Goal: Information Seeking & Learning: Learn about a topic

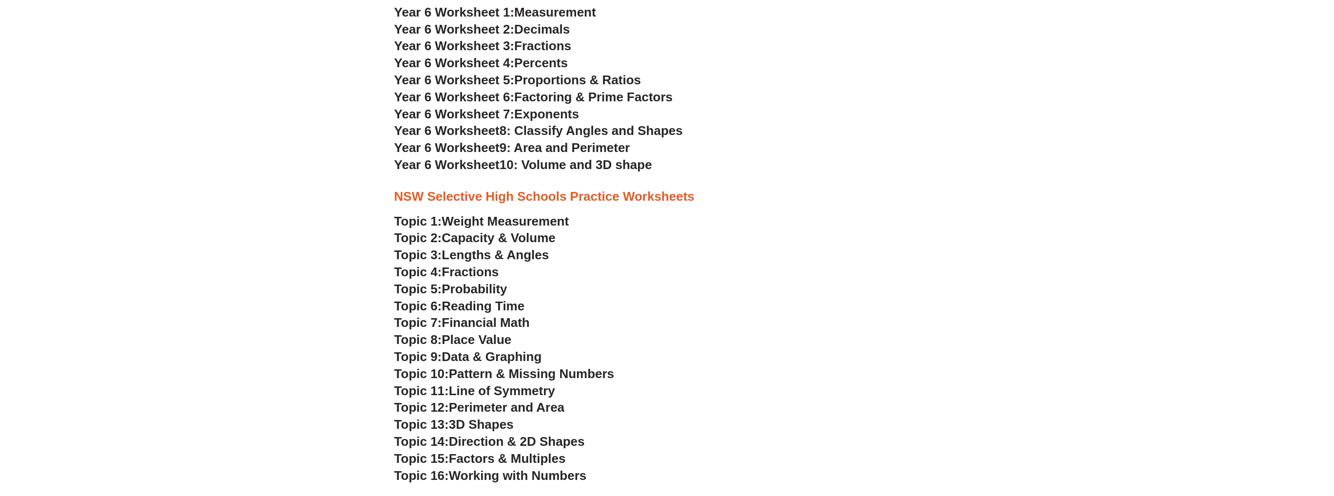
scroll to position [2093, 0]
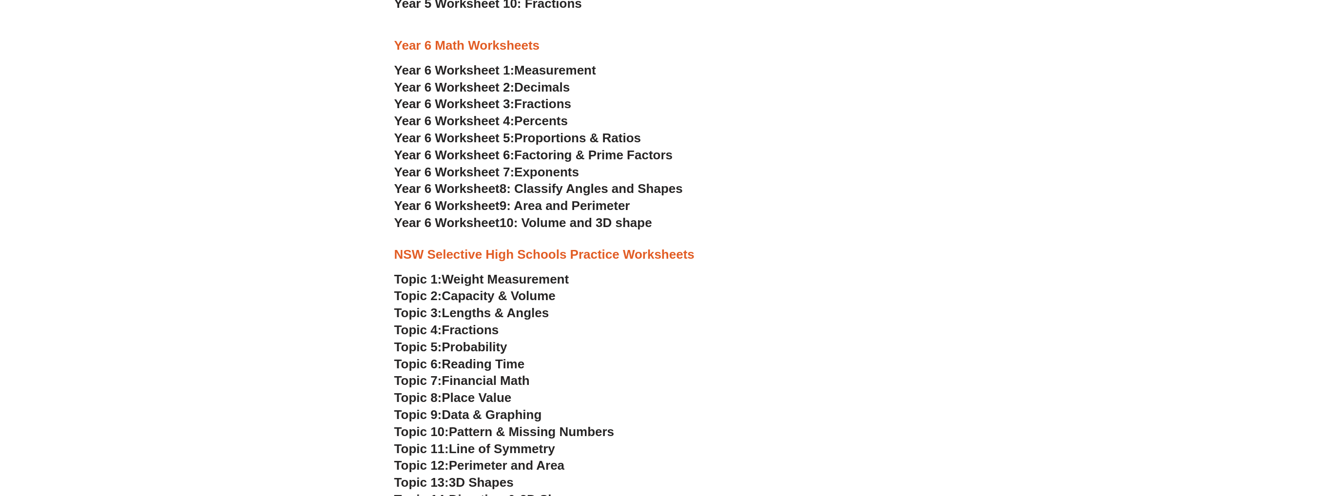
click at [485, 295] on span "Capacity & Volume" at bounding box center [499, 296] width 114 height 15
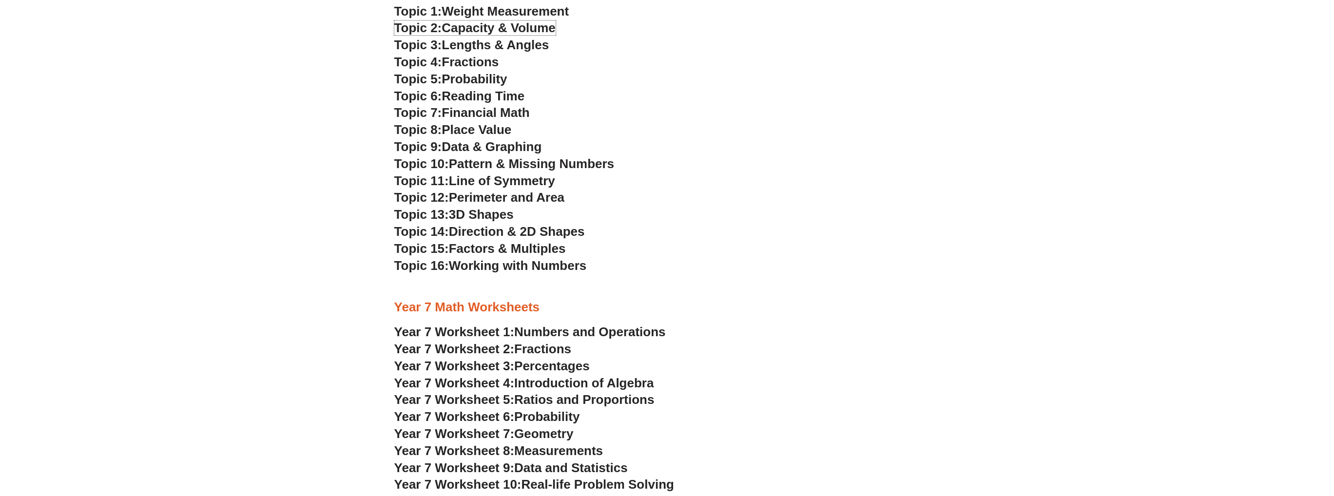
scroll to position [2386, 0]
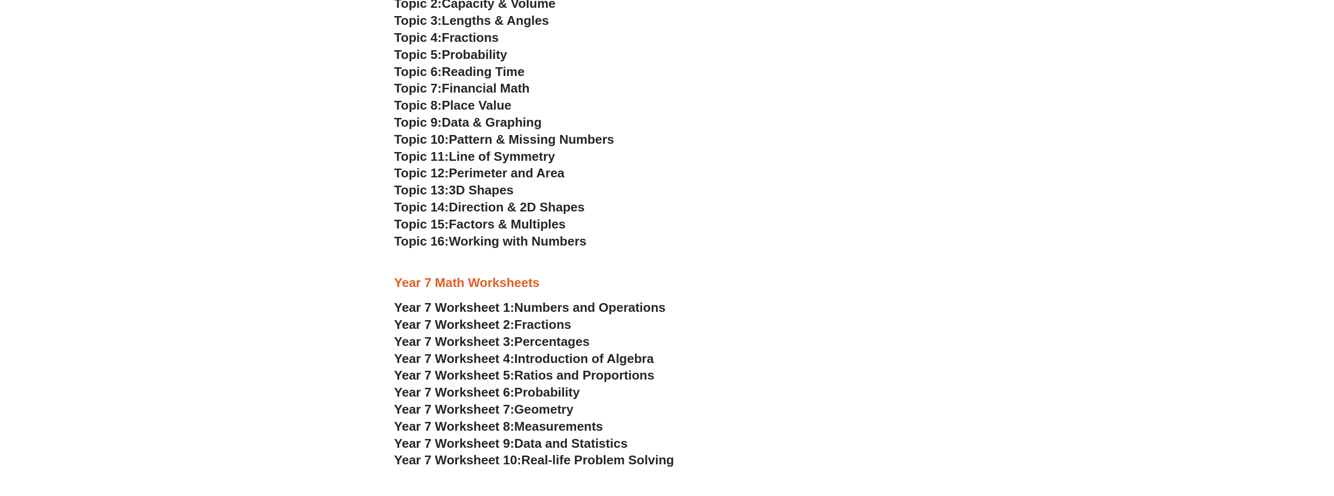
click at [557, 313] on span "Numbers and Operations" at bounding box center [589, 307] width 151 height 15
click at [487, 326] on span "Year 7 Worksheet 2:" at bounding box center [454, 324] width 120 height 15
click at [564, 345] on span "Percentages" at bounding box center [552, 341] width 76 height 15
click at [530, 358] on span "Introduction of Algebra" at bounding box center [583, 359] width 139 height 15
click at [502, 373] on span "Year 7 Worksheet 5:" at bounding box center [454, 375] width 120 height 15
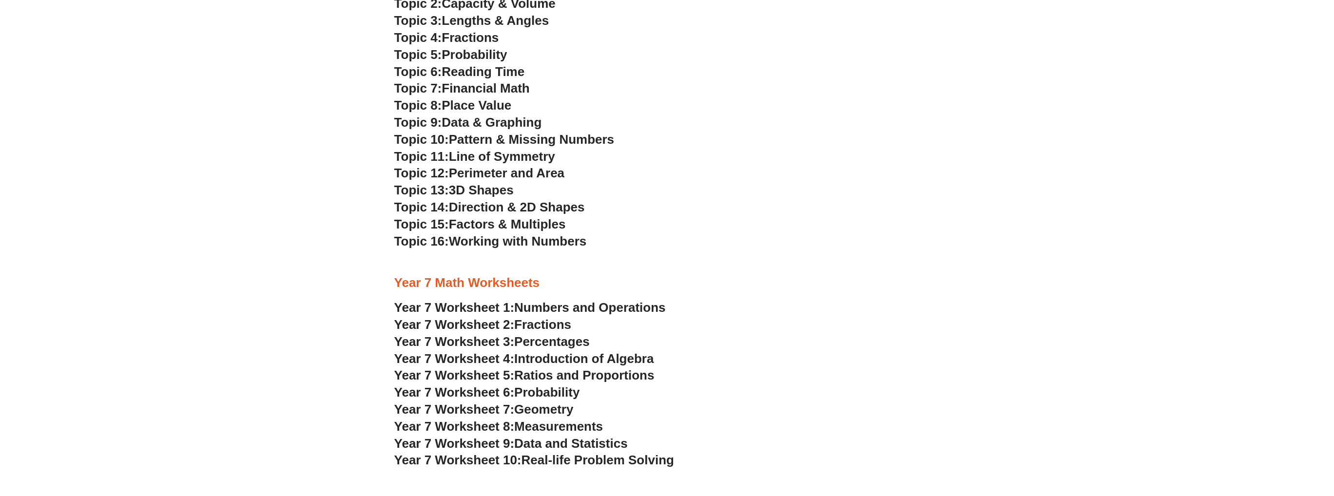
click at [546, 389] on span "Probability" at bounding box center [546, 392] width 65 height 15
click at [521, 412] on span "Geometry" at bounding box center [543, 409] width 59 height 15
click at [515, 429] on span "Year 7 Worksheet 8:" at bounding box center [454, 426] width 120 height 15
click at [554, 448] on span "Data and Statistics" at bounding box center [571, 443] width 114 height 15
click at [517, 461] on span "Year 7 Worksheet 10:" at bounding box center [457, 460] width 127 height 15
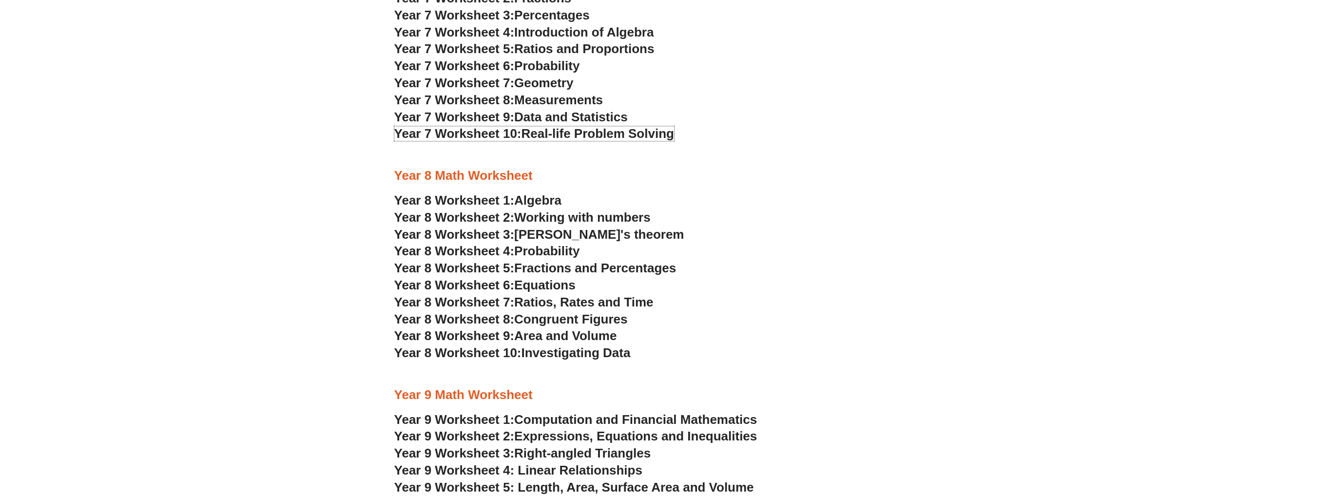
scroll to position [2727, 0]
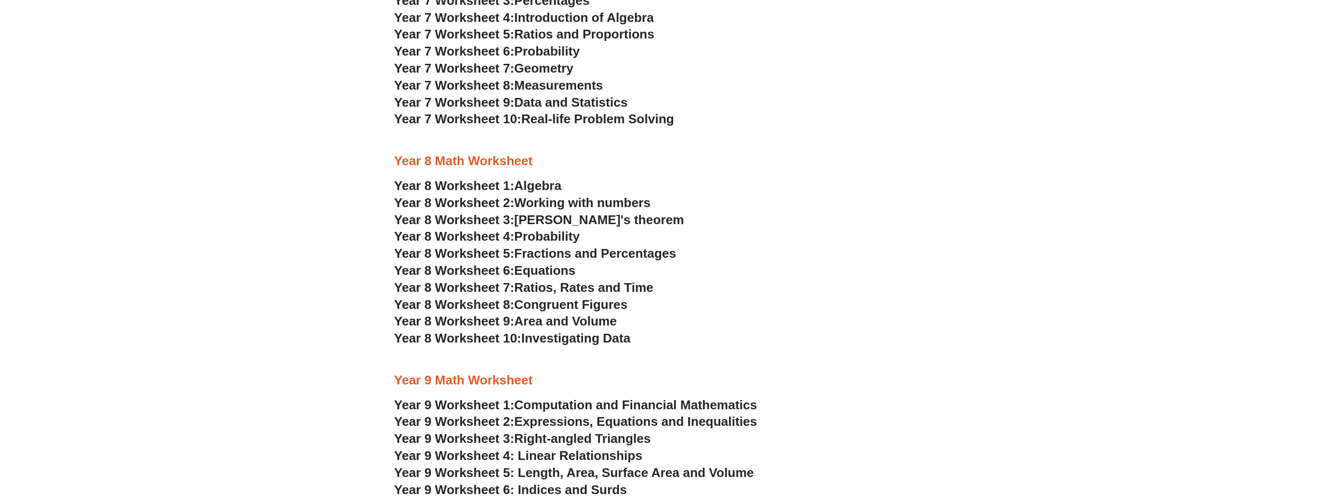
click at [534, 185] on span "Algebra" at bounding box center [537, 185] width 47 height 15
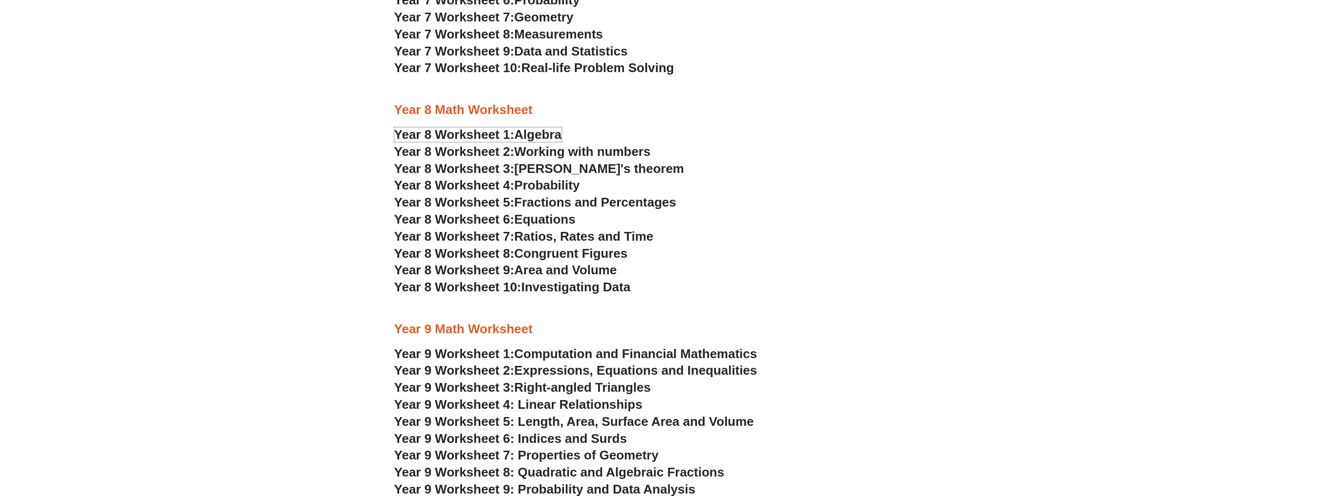
scroll to position [2776, 0]
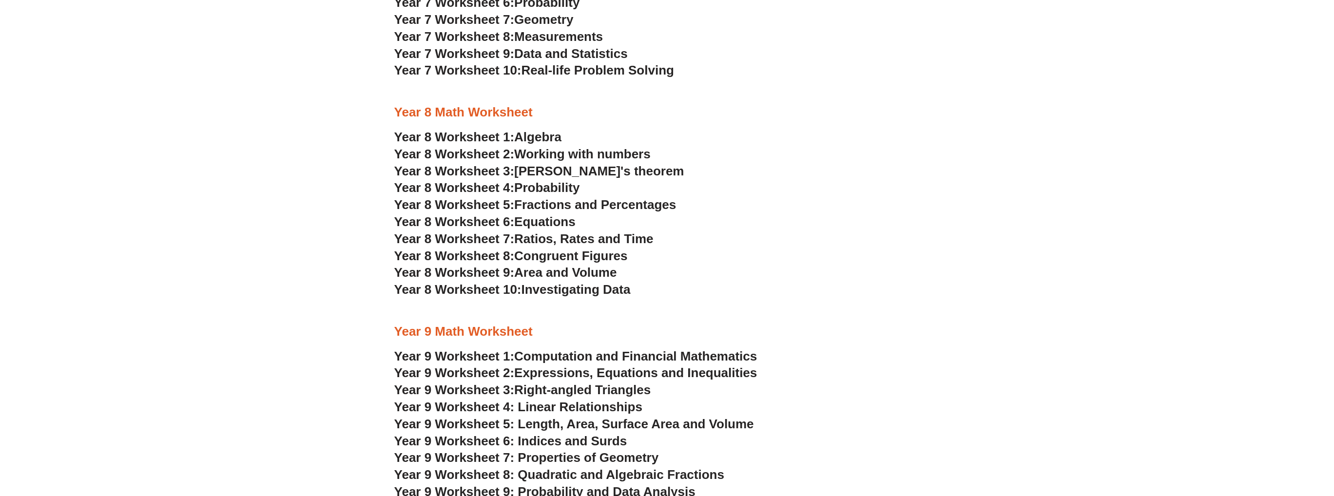
click at [538, 147] on span "Working with numbers" at bounding box center [582, 154] width 137 height 15
click at [538, 170] on span "[PERSON_NAME]'s theorem" at bounding box center [599, 171] width 170 height 15
click at [529, 190] on span "Probability" at bounding box center [546, 187] width 65 height 15
click at [554, 206] on span "Fractions and Percentages" at bounding box center [595, 204] width 162 height 15
click at [518, 225] on span "Equations" at bounding box center [544, 222] width 61 height 15
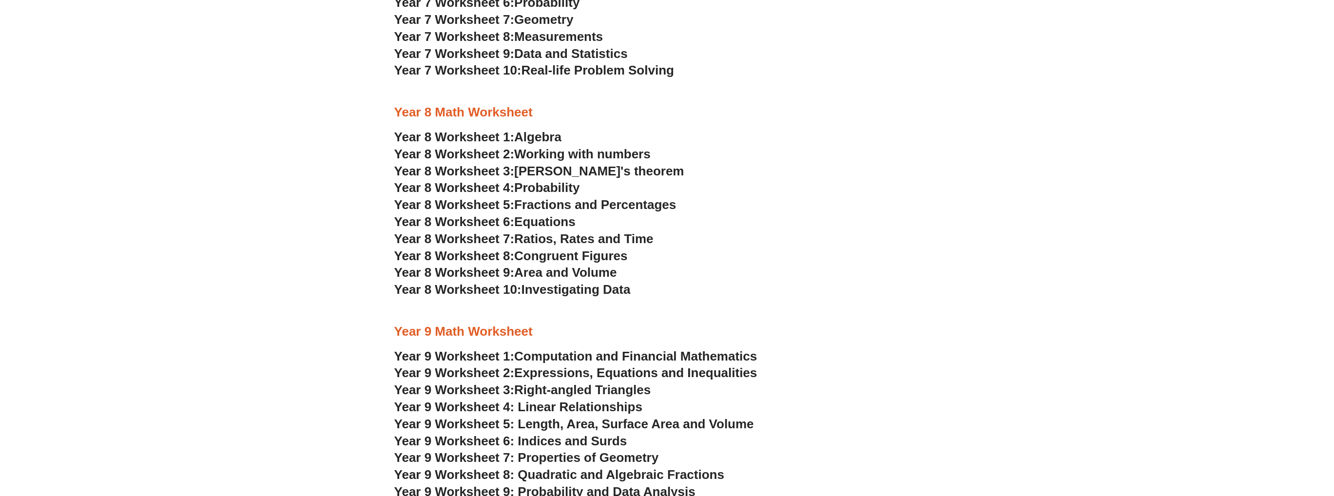
click at [499, 238] on span "Year 8 Worksheet 7:" at bounding box center [454, 239] width 120 height 15
click at [487, 254] on span "Year 8 Worksheet 8:" at bounding box center [454, 256] width 120 height 15
click at [540, 264] on h3 "Year 8 Worksheet 8: Congruent Figures" at bounding box center [667, 256] width 546 height 17
click at [540, 273] on span "Area and Volume" at bounding box center [565, 272] width 102 height 15
click at [538, 289] on span "Investigating Data" at bounding box center [575, 289] width 109 height 15
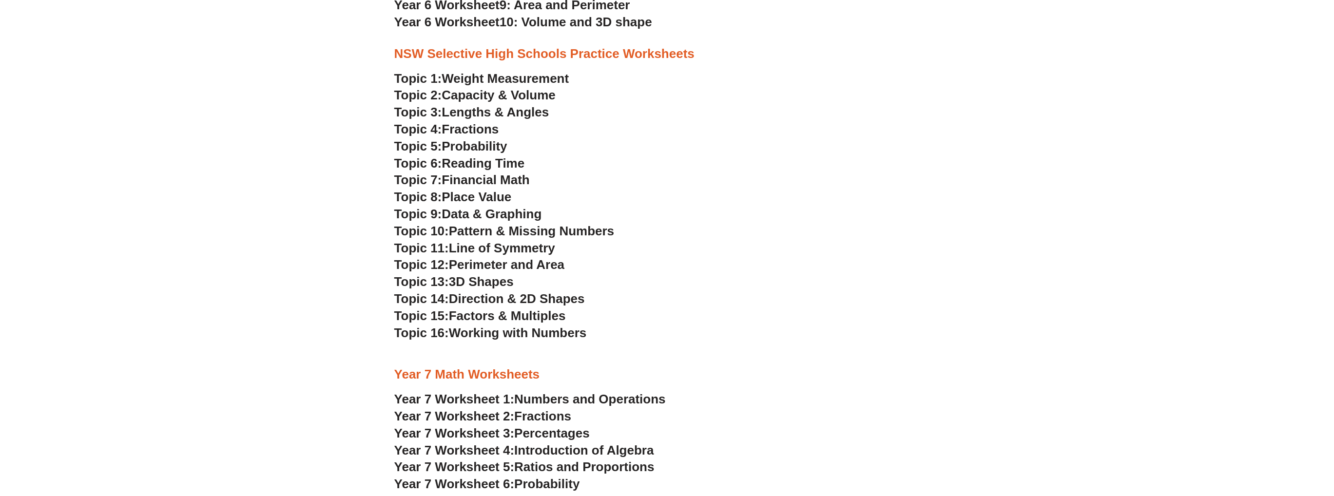
scroll to position [2288, 0]
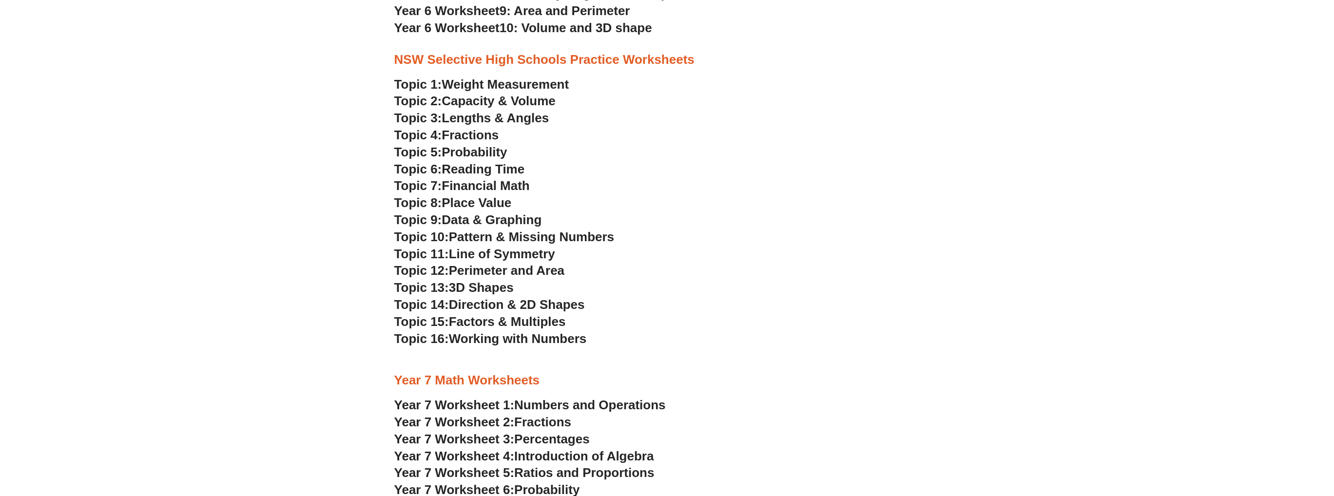
click at [500, 155] on span "Probability" at bounding box center [474, 152] width 65 height 15
click at [494, 189] on span "Financial Math" at bounding box center [486, 185] width 88 height 15
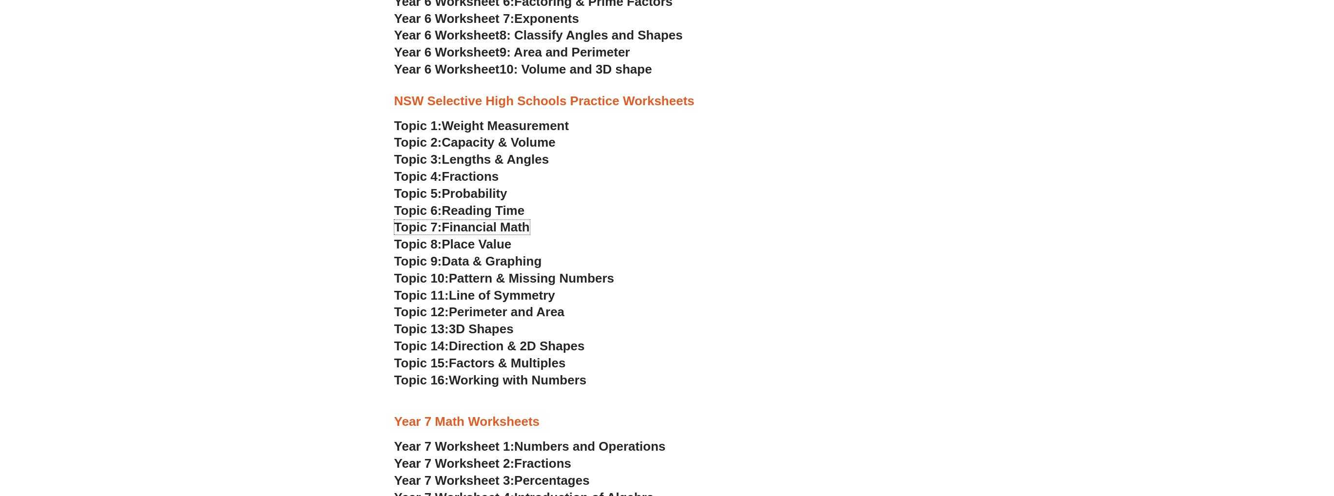
scroll to position [2142, 0]
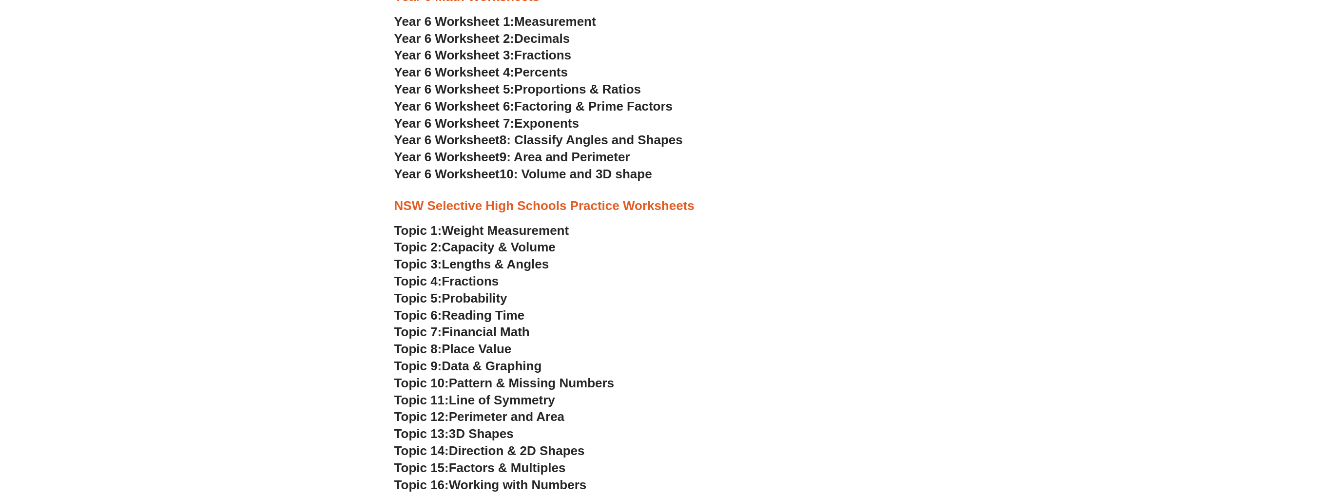
click at [552, 174] on span "10: Volume and 3D shape" at bounding box center [576, 174] width 153 height 15
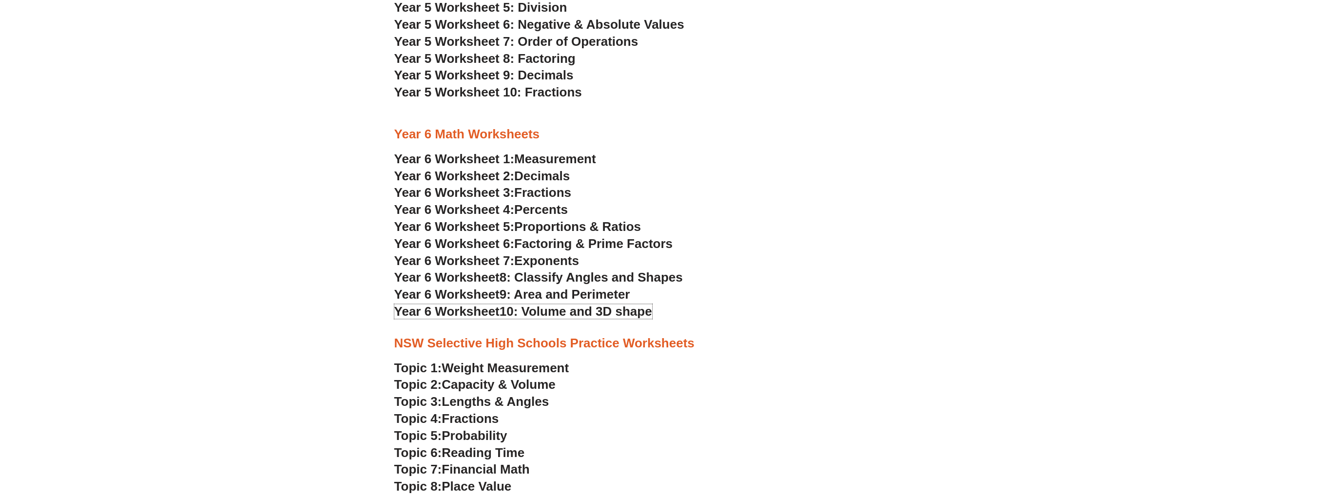
scroll to position [1996, 0]
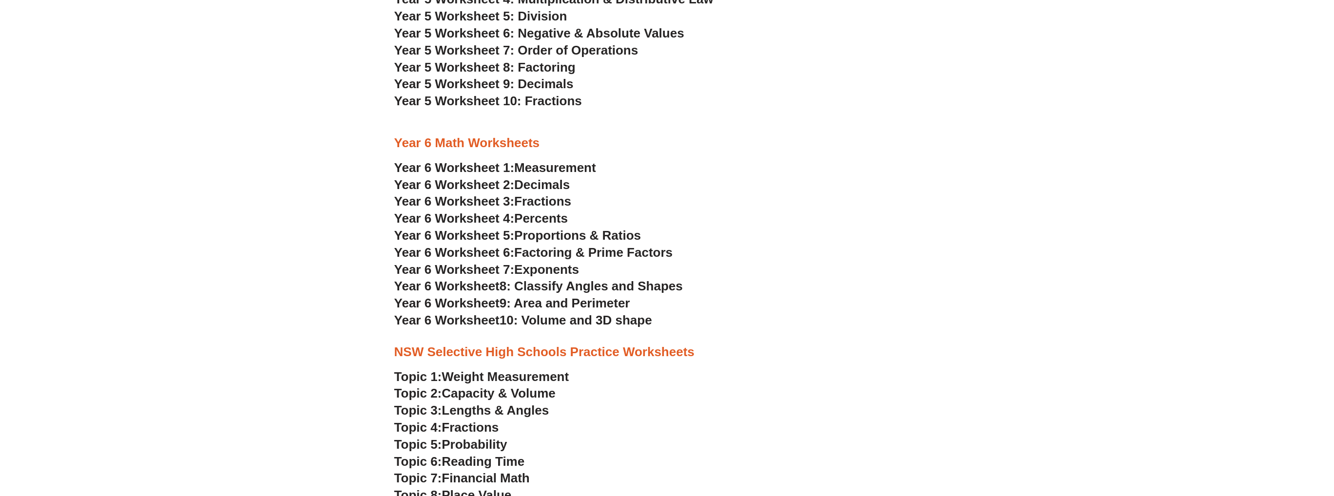
click at [558, 266] on span "Exponents" at bounding box center [546, 269] width 65 height 15
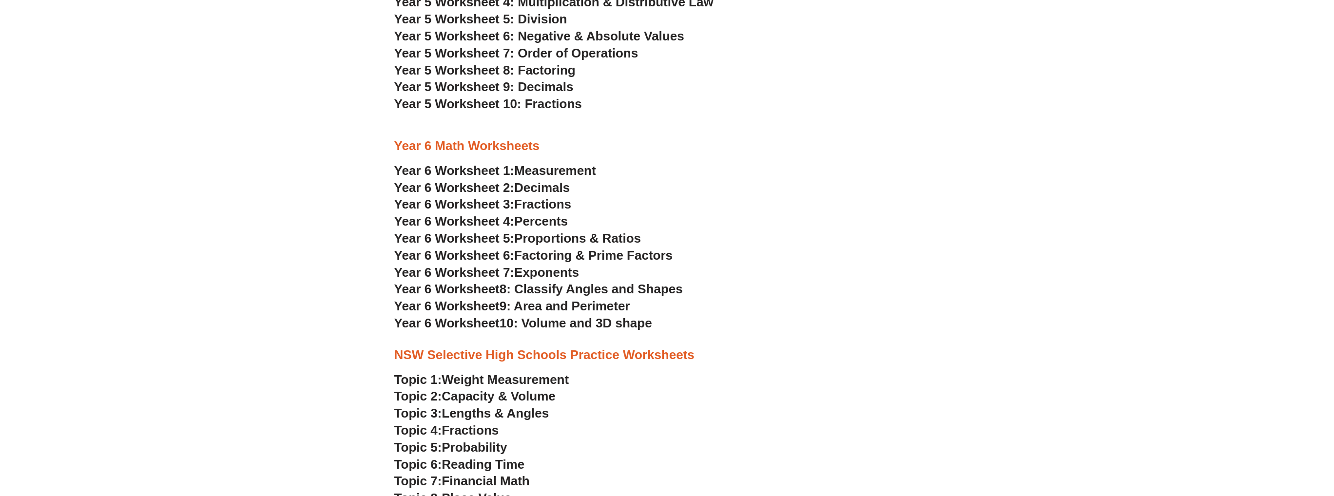
click at [542, 188] on span "Decimals" at bounding box center [542, 187] width 56 height 15
click at [557, 287] on span "8: Classify Angles and Shapes" at bounding box center [591, 289] width 183 height 15
click at [584, 259] on span "Factoring & Prime Factors" at bounding box center [593, 255] width 158 height 15
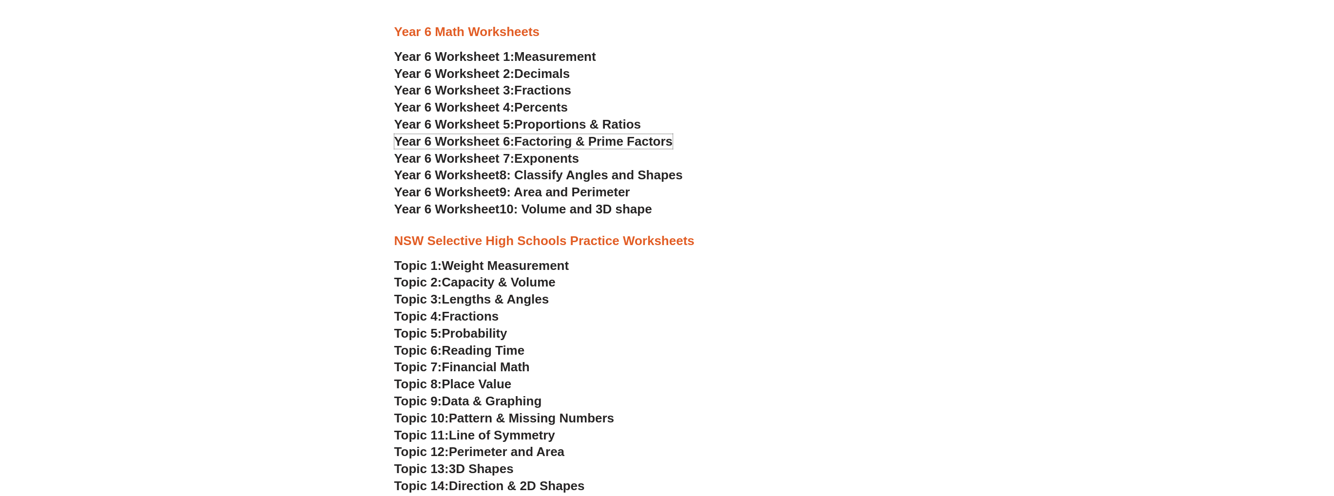
scroll to position [2188, 0]
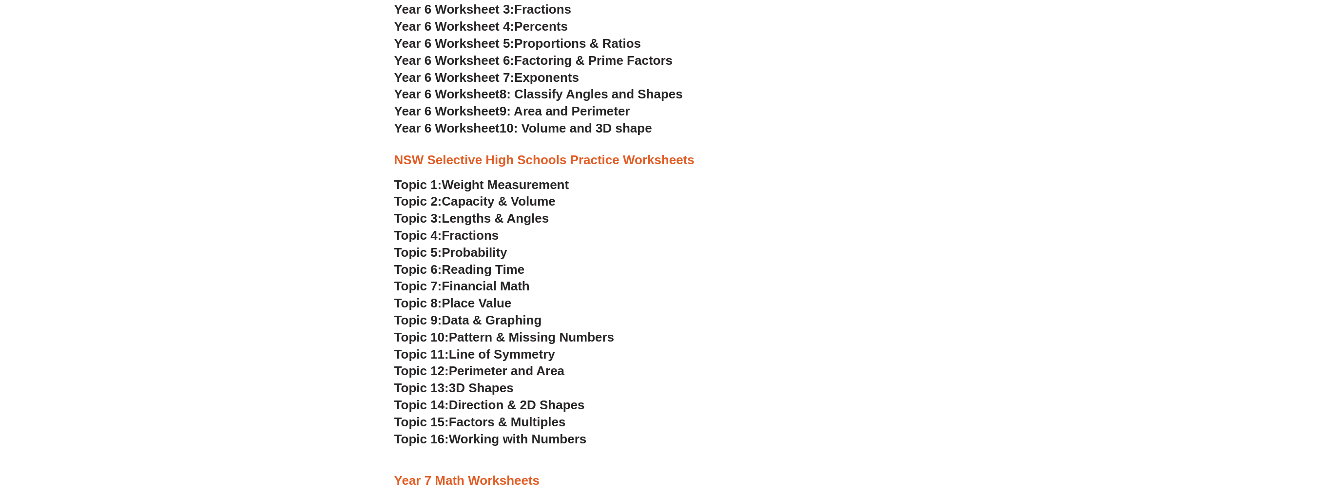
click at [505, 215] on span "Lengths & Angles" at bounding box center [495, 218] width 107 height 15
click at [488, 239] on span "Fractions" at bounding box center [470, 235] width 57 height 15
click at [480, 254] on span "Probability" at bounding box center [474, 252] width 65 height 15
click at [494, 272] on span "Reading Time" at bounding box center [483, 269] width 83 height 15
click at [469, 286] on span "Financial Math" at bounding box center [486, 286] width 88 height 15
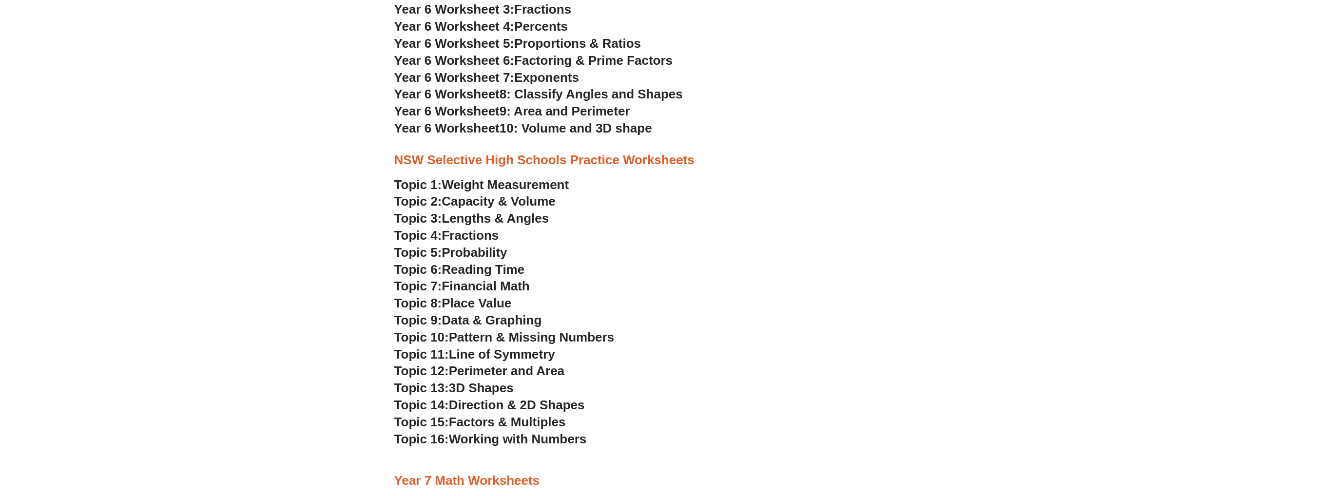
click at [467, 307] on span "Place Value" at bounding box center [477, 303] width 70 height 15
click at [484, 321] on span "Data & Graphing" at bounding box center [492, 320] width 100 height 15
click at [519, 343] on span "Pattern & Missing Numbers" at bounding box center [531, 337] width 165 height 15
click at [517, 352] on span "Line of Symmetry" at bounding box center [502, 354] width 106 height 15
click at [491, 373] on span "Perimeter and Area" at bounding box center [507, 371] width 116 height 15
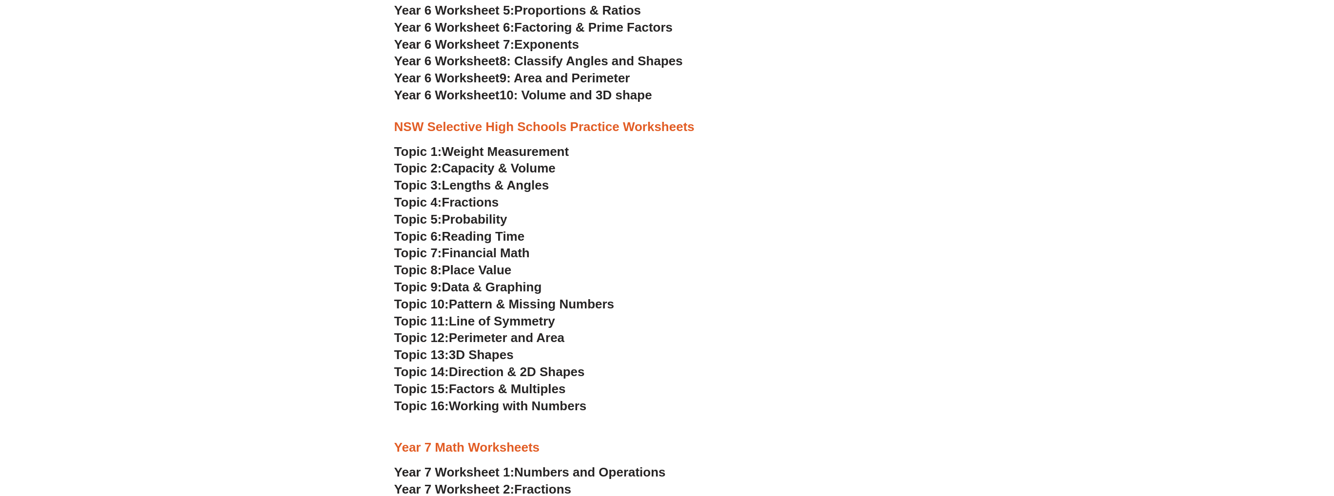
scroll to position [2237, 0]
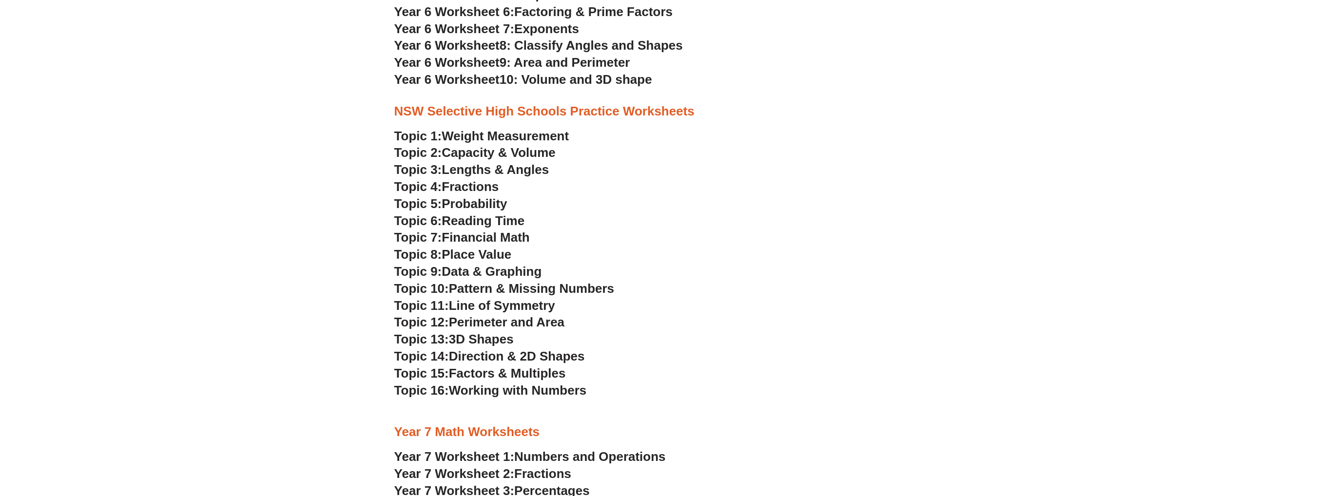
click at [512, 321] on span "Perimeter and Area" at bounding box center [507, 322] width 116 height 15
click at [484, 340] on span "3D Shapes" at bounding box center [481, 339] width 65 height 15
click at [510, 356] on span "Direction & 2D Shapes" at bounding box center [517, 356] width 136 height 15
click at [519, 373] on span "Factors & Multiples" at bounding box center [507, 373] width 117 height 15
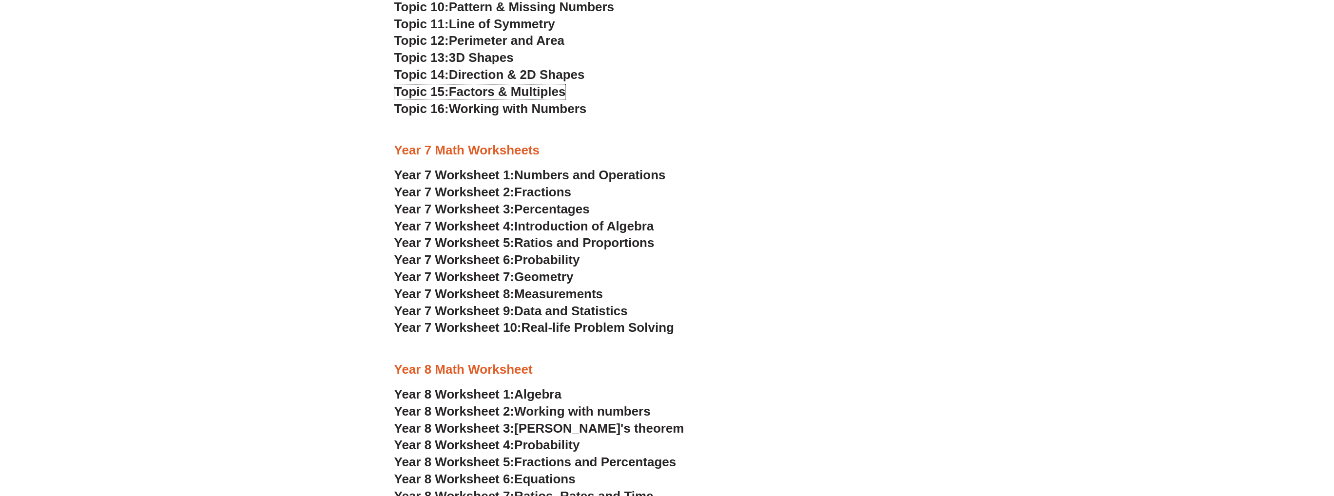
scroll to position [2578, 0]
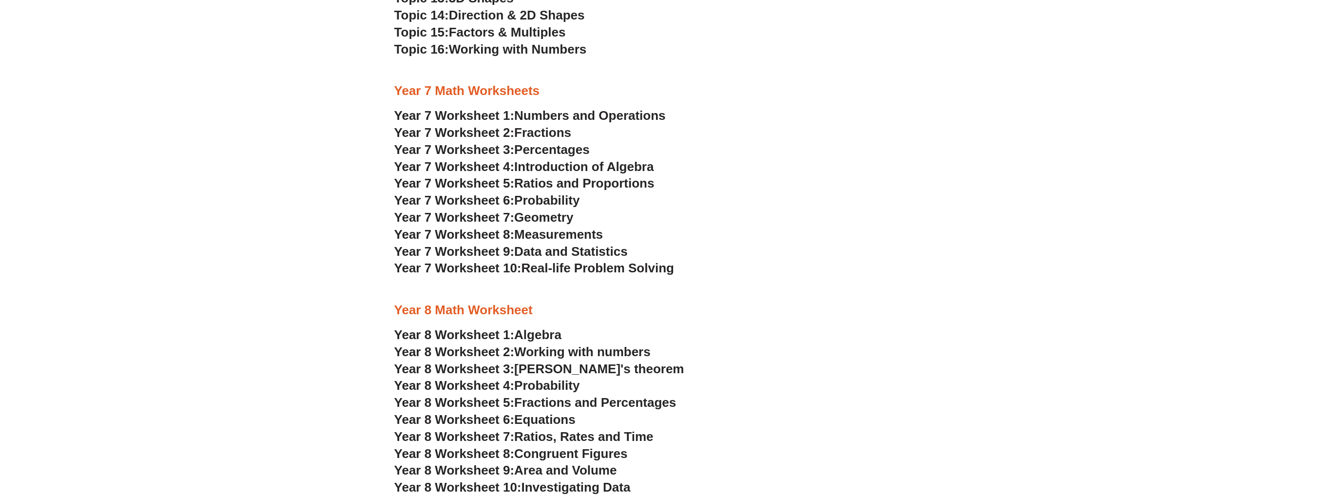
click at [567, 200] on span "Probability" at bounding box center [546, 200] width 65 height 15
